Goal: Task Accomplishment & Management: Use online tool/utility

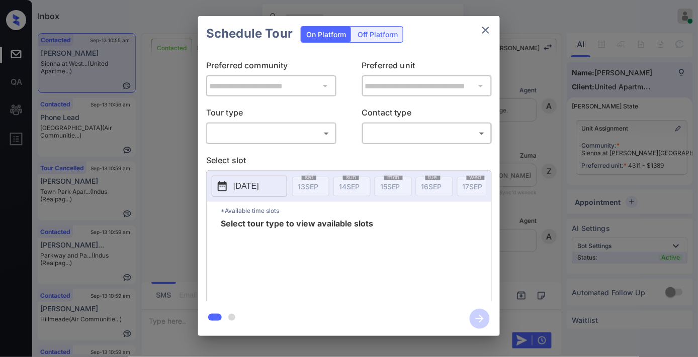
scroll to position [4284, 0]
click at [486, 33] on icon "close" at bounding box center [485, 30] width 12 height 12
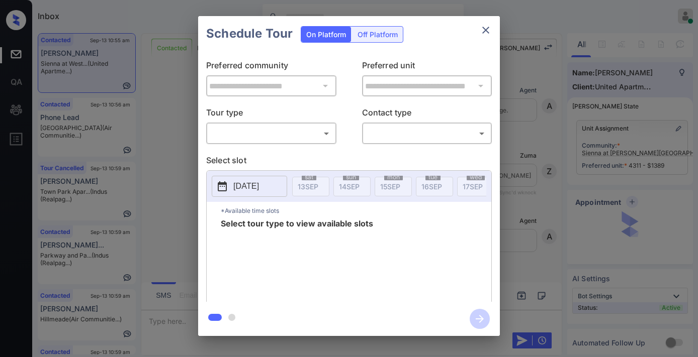
click at [286, 128] on body "Inbox [PERSON_NAME] Online Set yourself offline Set yourself on break Profile S…" at bounding box center [349, 178] width 698 height 357
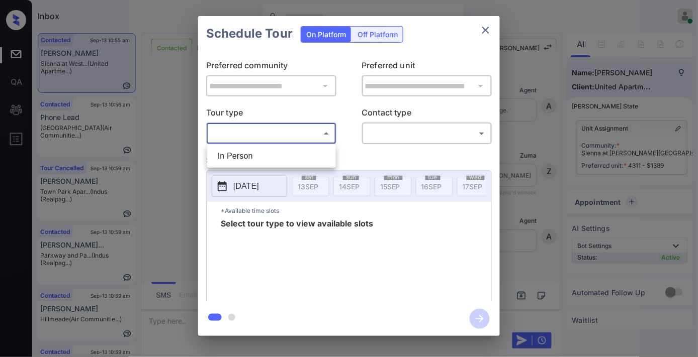
scroll to position [4284, 0]
click at [277, 150] on li "In Person" at bounding box center [272, 156] width 124 height 18
type input "********"
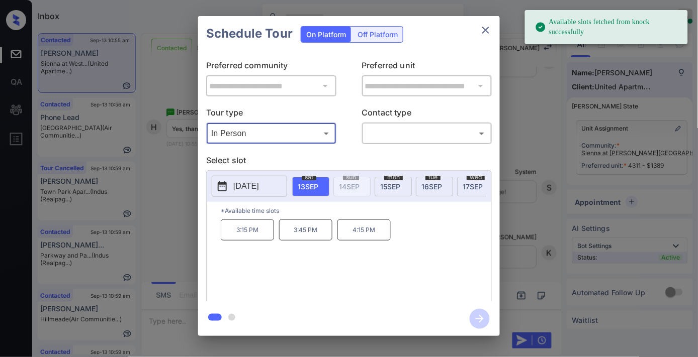
click at [391, 179] on span "mon" at bounding box center [393, 177] width 19 height 6
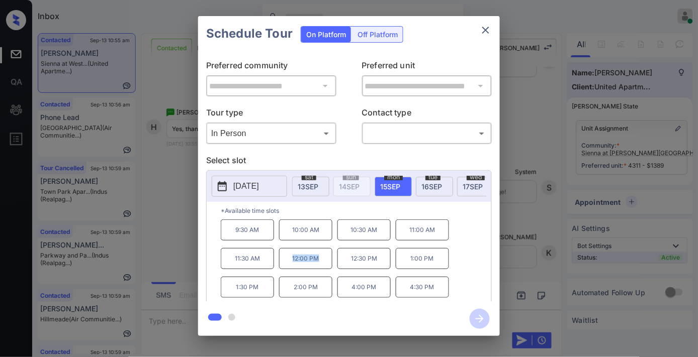
drag, startPoint x: 321, startPoint y: 264, endPoint x: 278, endPoint y: 268, distance: 42.5
click at [278, 268] on div "9:30 AM 10:00 AM 10:30 AM 11:00 AM 11:30 AM 12:00 PM 12:30 PM 1:00 PM 1:30 PM 2…" at bounding box center [356, 260] width 270 height 80
copy p "12:00 PM"
click at [483, 32] on icon "close" at bounding box center [485, 30] width 7 height 7
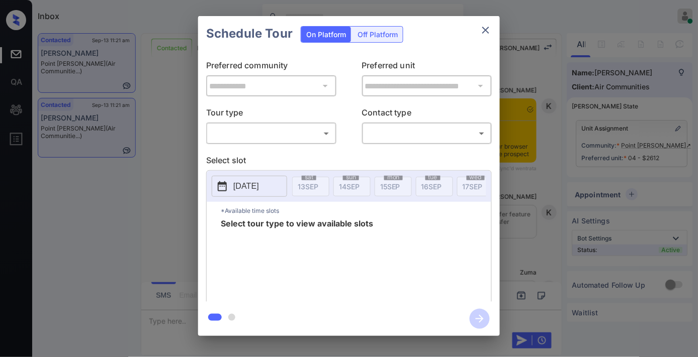
scroll to position [969, 0]
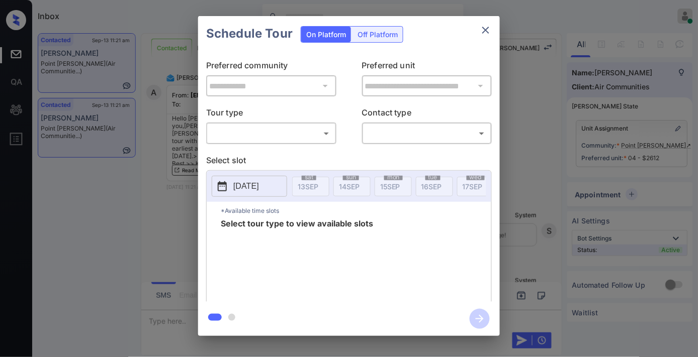
click at [295, 142] on body "Inbox Samantha Soliven Online Set yourself offline Set yourself on break Profil…" at bounding box center [349, 178] width 698 height 357
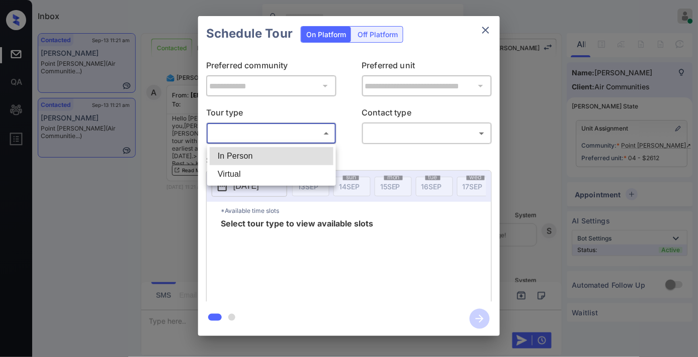
click at [282, 155] on li "In Person" at bounding box center [272, 156] width 124 height 18
type input "********"
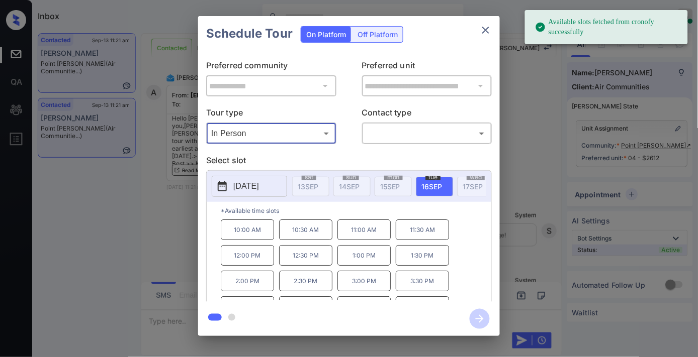
click at [239, 188] on p "2025-09-16" at bounding box center [246, 186] width 26 height 12
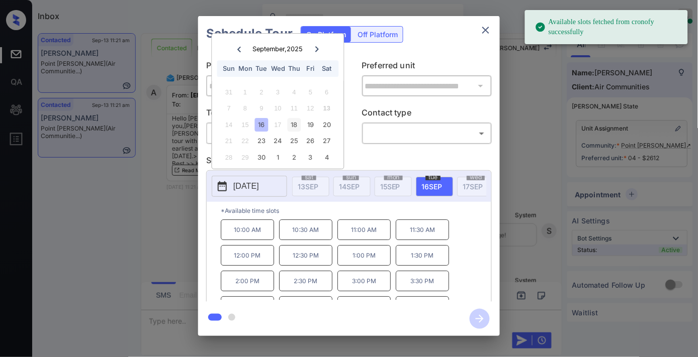
click at [297, 123] on div "18" at bounding box center [294, 125] width 14 height 14
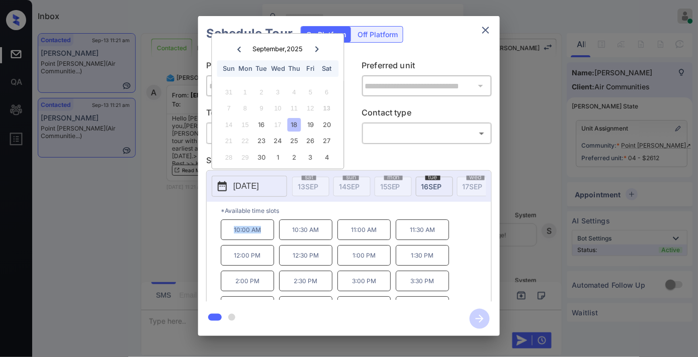
drag, startPoint x: 270, startPoint y: 232, endPoint x: 214, endPoint y: 232, distance: 56.3
click at [214, 232] on div "*Available time slots 10:00 AM 10:30 AM 11:00 AM 11:30 AM 12:00 PM 12:30 PM 1:0…" at bounding box center [349, 253] width 284 height 103
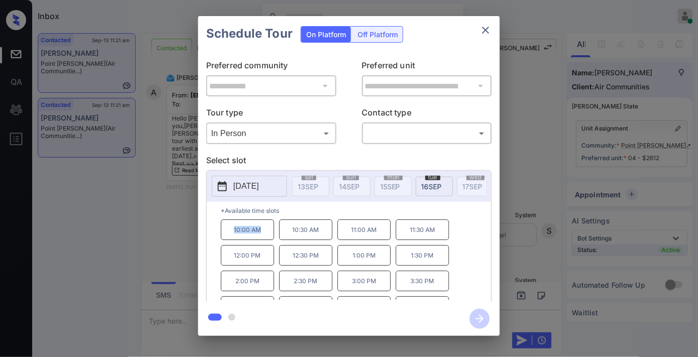
copy p "10:00 AM"
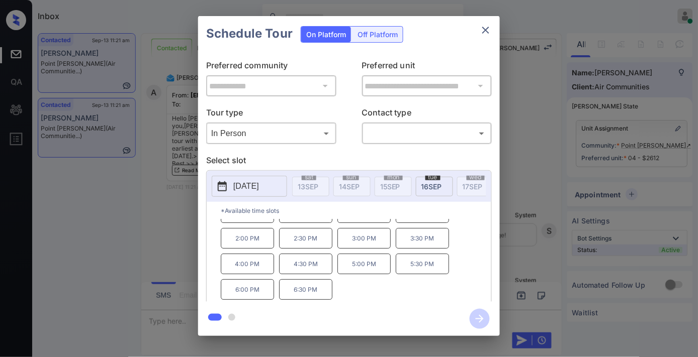
click at [486, 22] on button "close" at bounding box center [485, 30] width 20 height 20
